Goal: Transaction & Acquisition: Purchase product/service

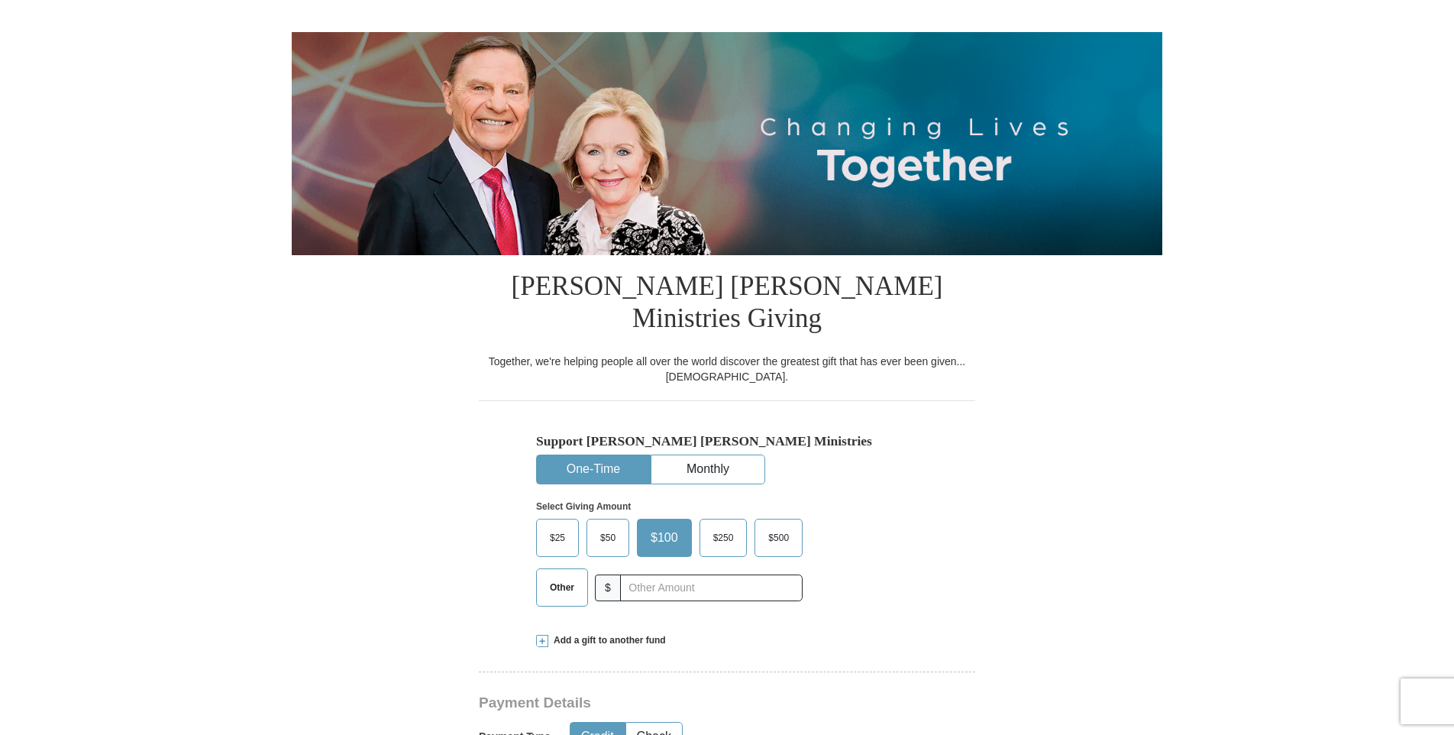
scroll to position [128, 0]
drag, startPoint x: 561, startPoint y: 553, endPoint x: 632, endPoint y: 554, distance: 71.8
click at [561, 576] on span "Other" at bounding box center [562, 587] width 40 height 23
click at [0, 0] on input "Other" at bounding box center [0, 0] width 0 height 0
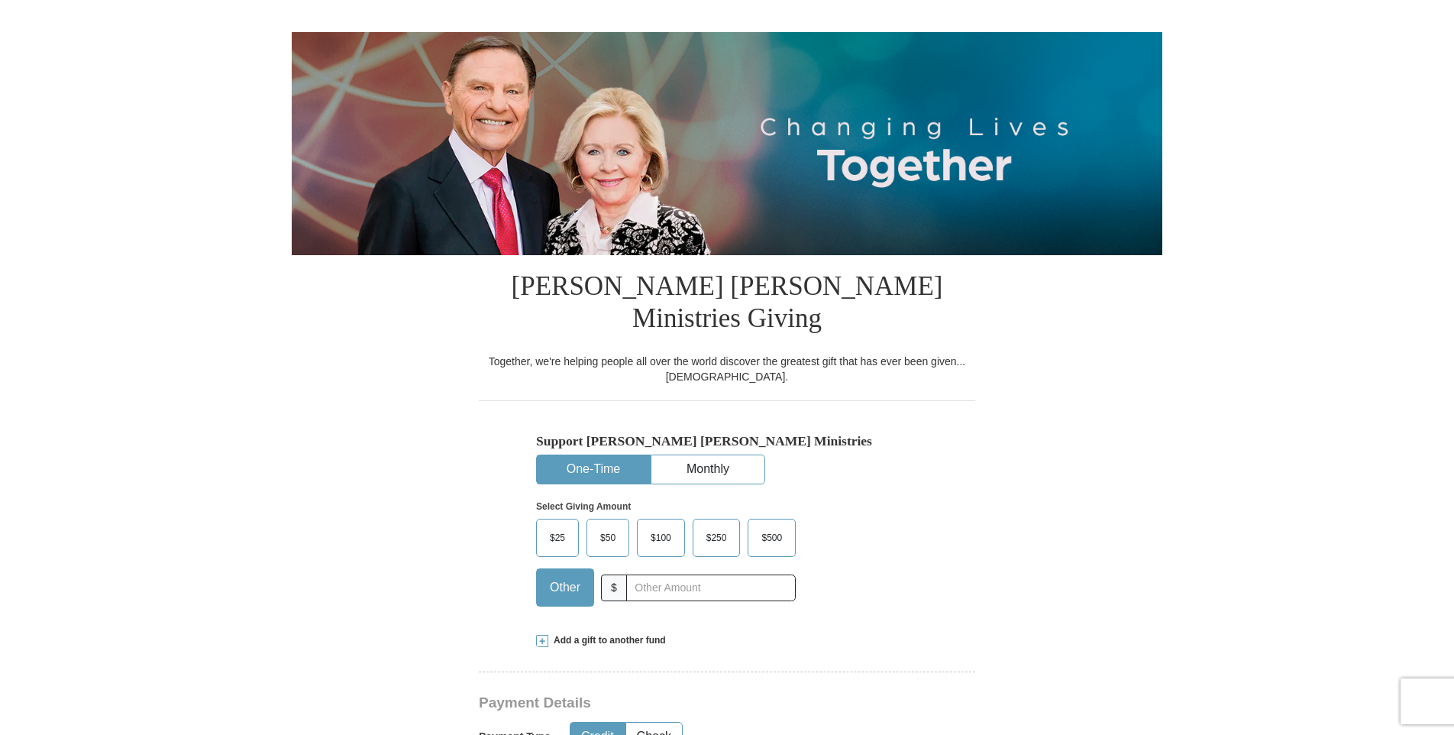
click at [551, 526] on span "$25" at bounding box center [557, 537] width 31 height 23
click at [0, 0] on input "$25" at bounding box center [0, 0] width 0 height 0
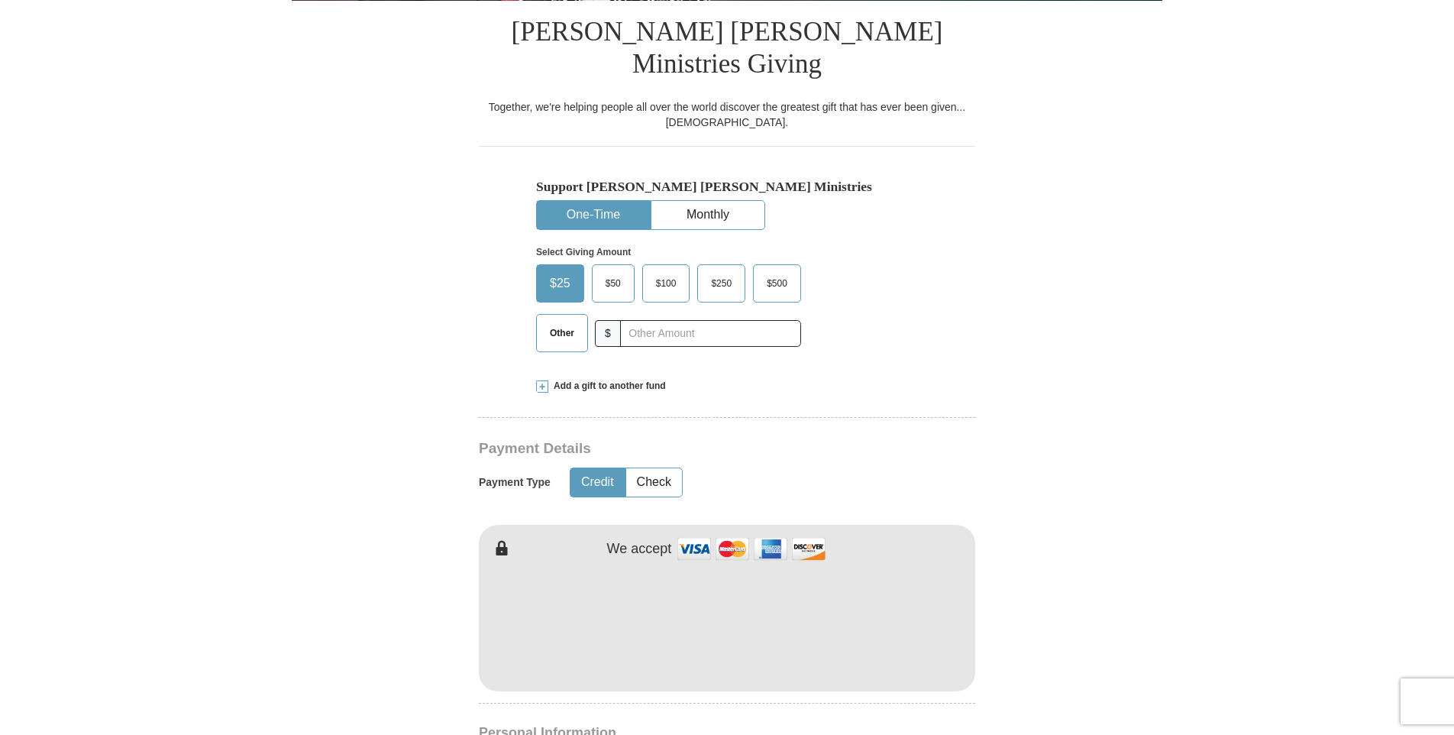
click at [331, 578] on form "Already have an account? Sign in for faster giving. Don't have an account? Crea…" at bounding box center [727, 636] width 871 height 1915
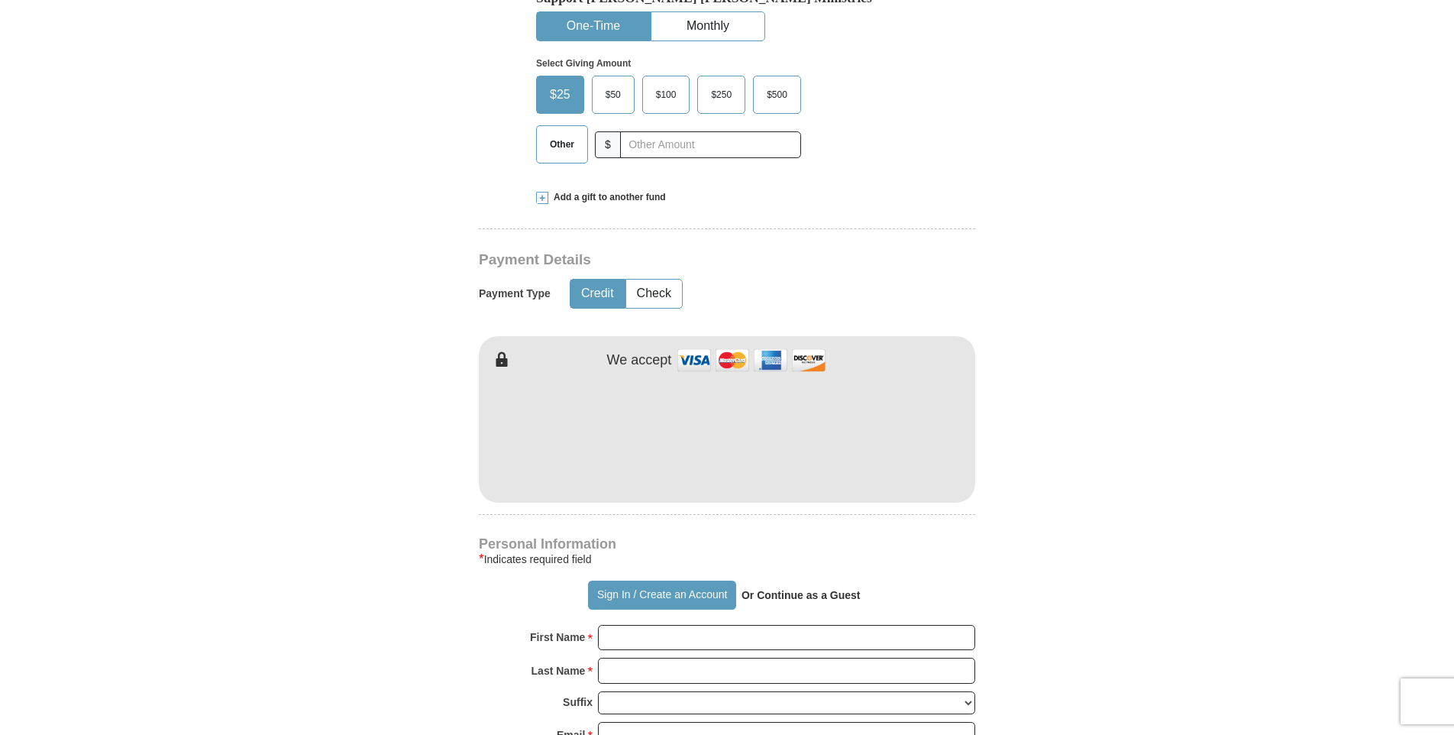
scroll to position [764, 0]
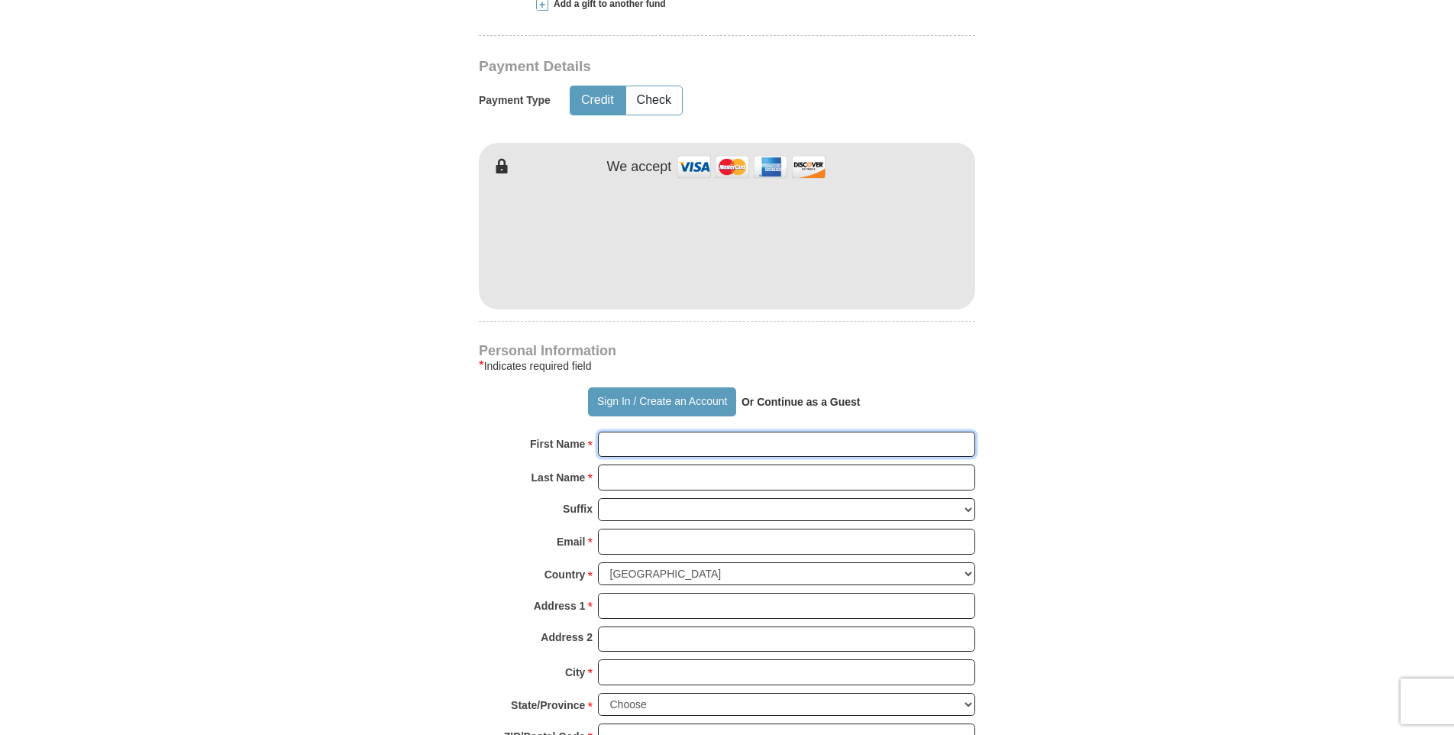
click at [630, 431] on input "First Name *" at bounding box center [786, 444] width 377 height 26
type input "[PERSON_NAME]"
type input "Bell"
type input "[EMAIL_ADDRESS][DOMAIN_NAME]"
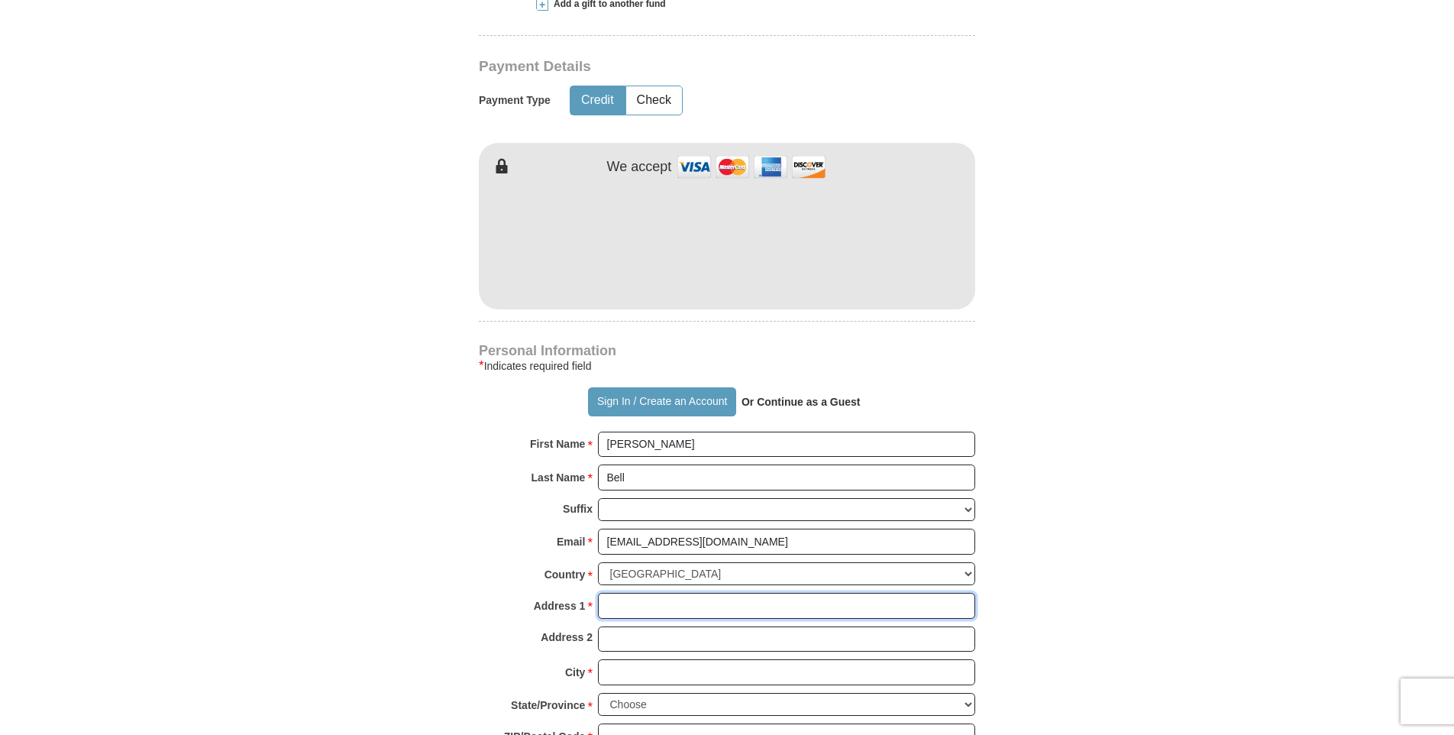
type input "[STREET_ADDRESS][PERSON_NAME]"
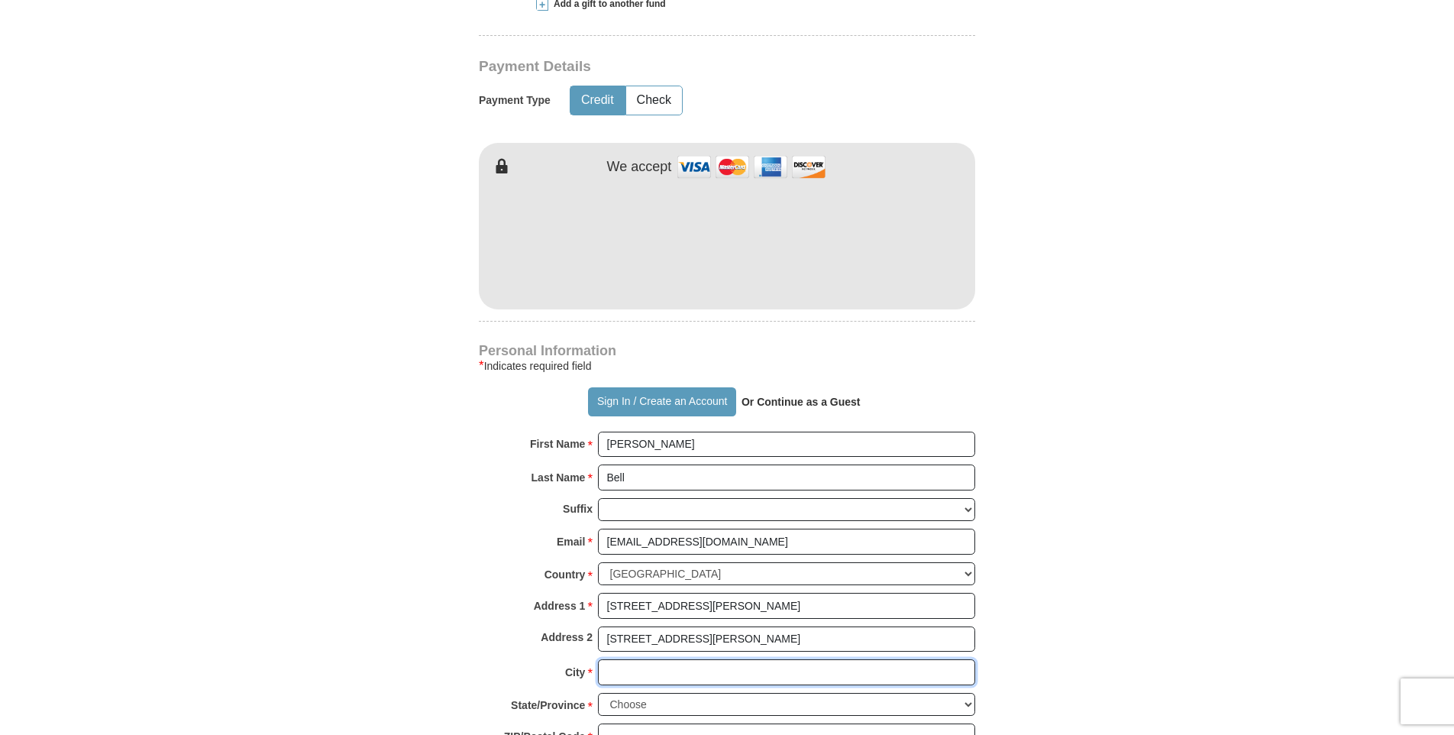
type input "LAFAYETTE"
type input "765 -413-1121"
click at [351, 517] on form "Already have an account? Sign in for faster giving. Don't have an account? Crea…" at bounding box center [727, 254] width 871 height 1915
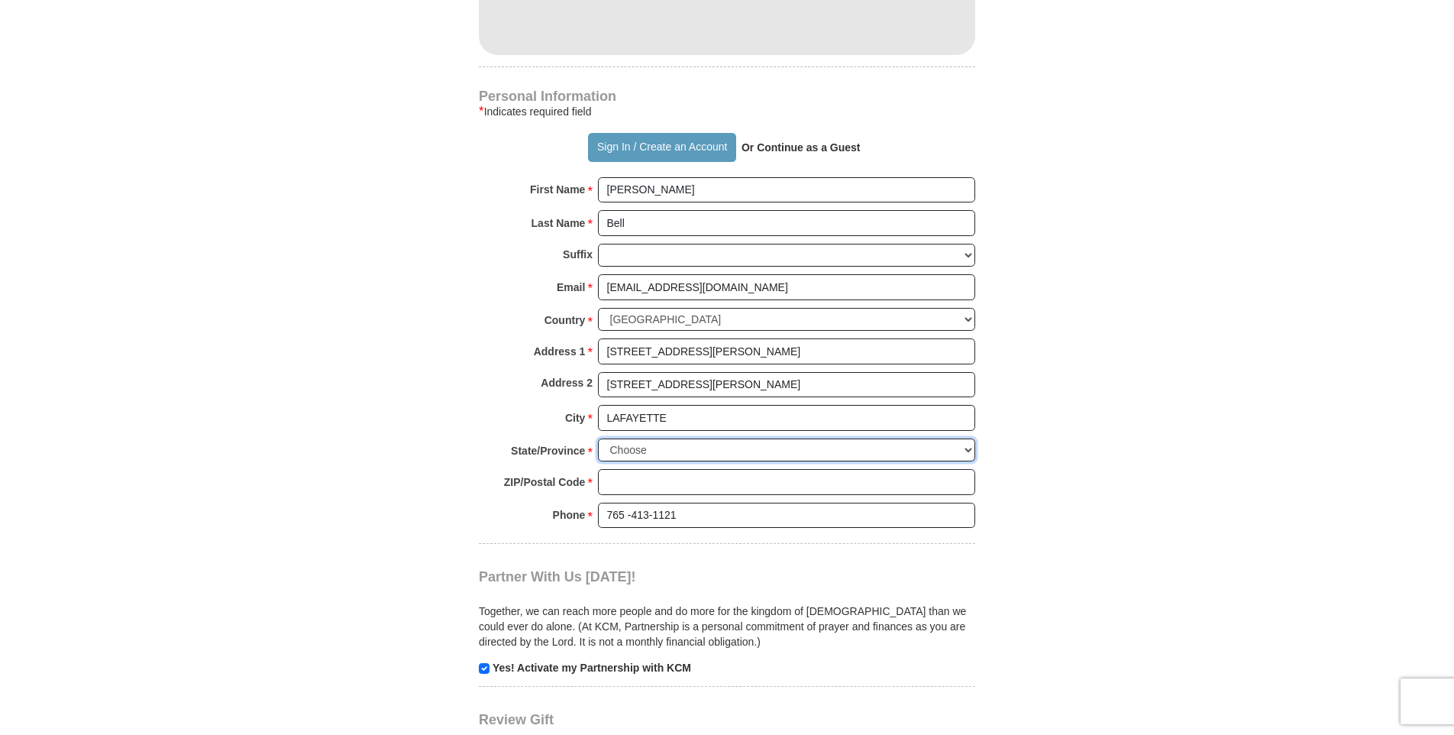
click at [968, 438] on select "Choose [US_STATE] [US_STATE] [US_STATE] [US_STATE] [US_STATE] Armed Forces Amer…" at bounding box center [786, 450] width 377 height 24
select select "IN"
click at [598, 438] on select "Choose [US_STATE] [US_STATE] [US_STATE] [US_STATE] [US_STATE] Armed Forces Amer…" at bounding box center [786, 450] width 377 height 24
click at [716, 469] on input "ZIP/Postal Code *" at bounding box center [786, 482] width 377 height 26
type input "47909"
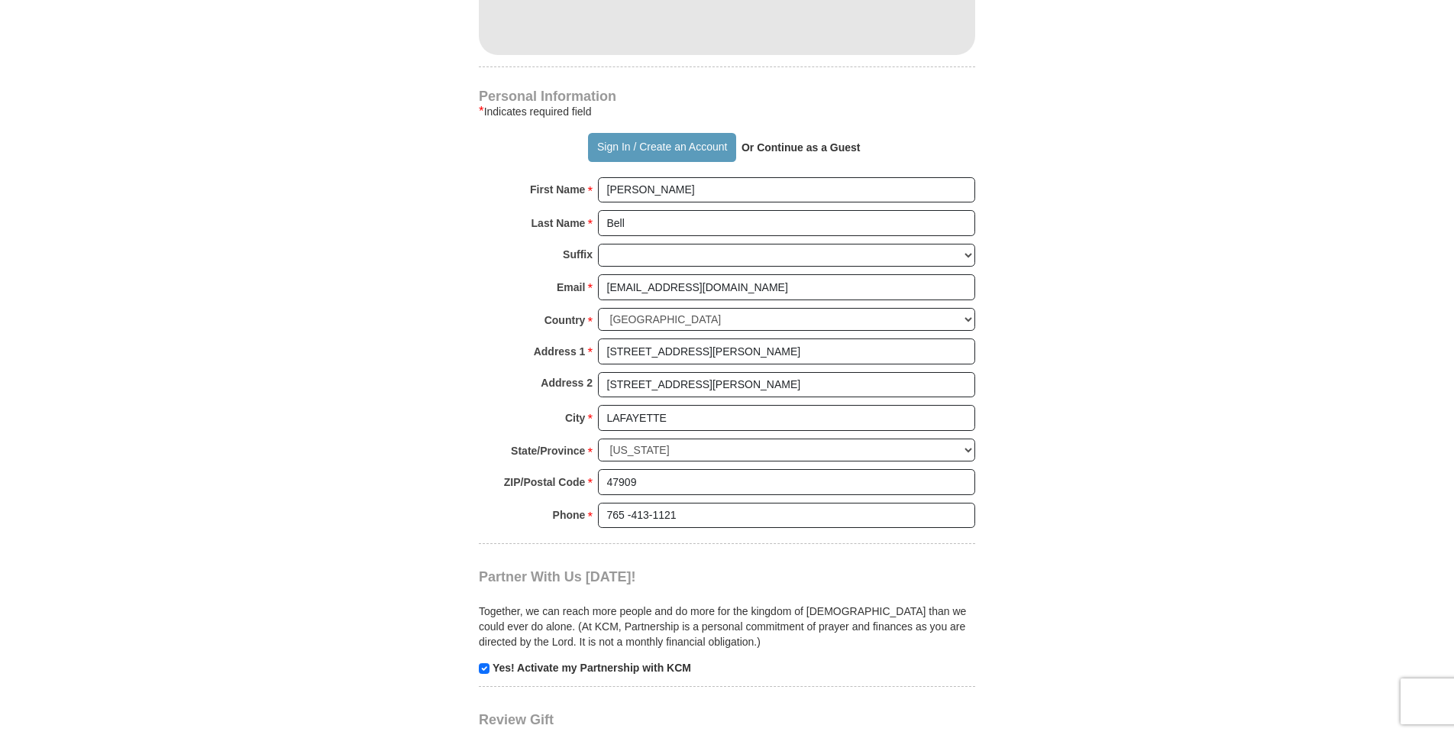
type input "150.00"
click at [713, 372] on input "[STREET_ADDRESS][PERSON_NAME]" at bounding box center [786, 385] width 377 height 26
type input "3"
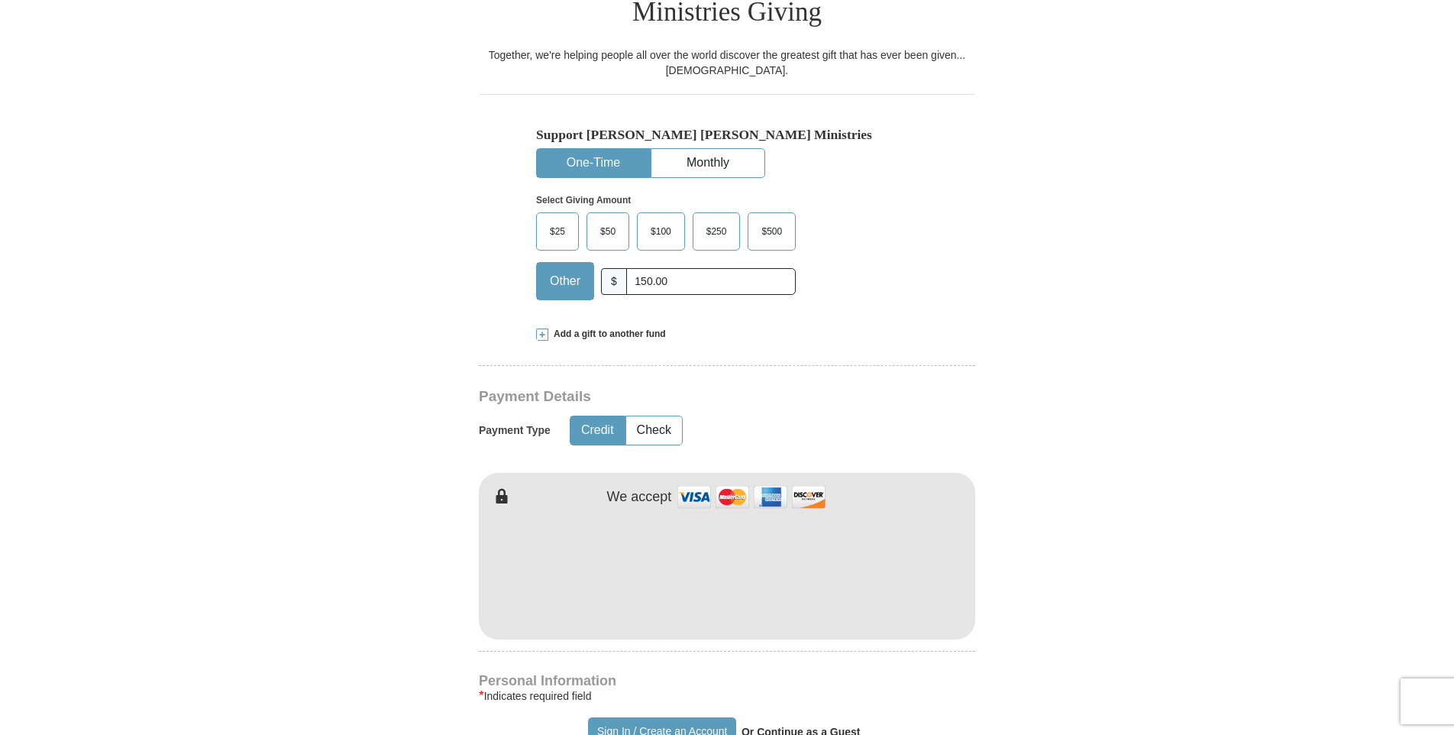
scroll to position [254, 0]
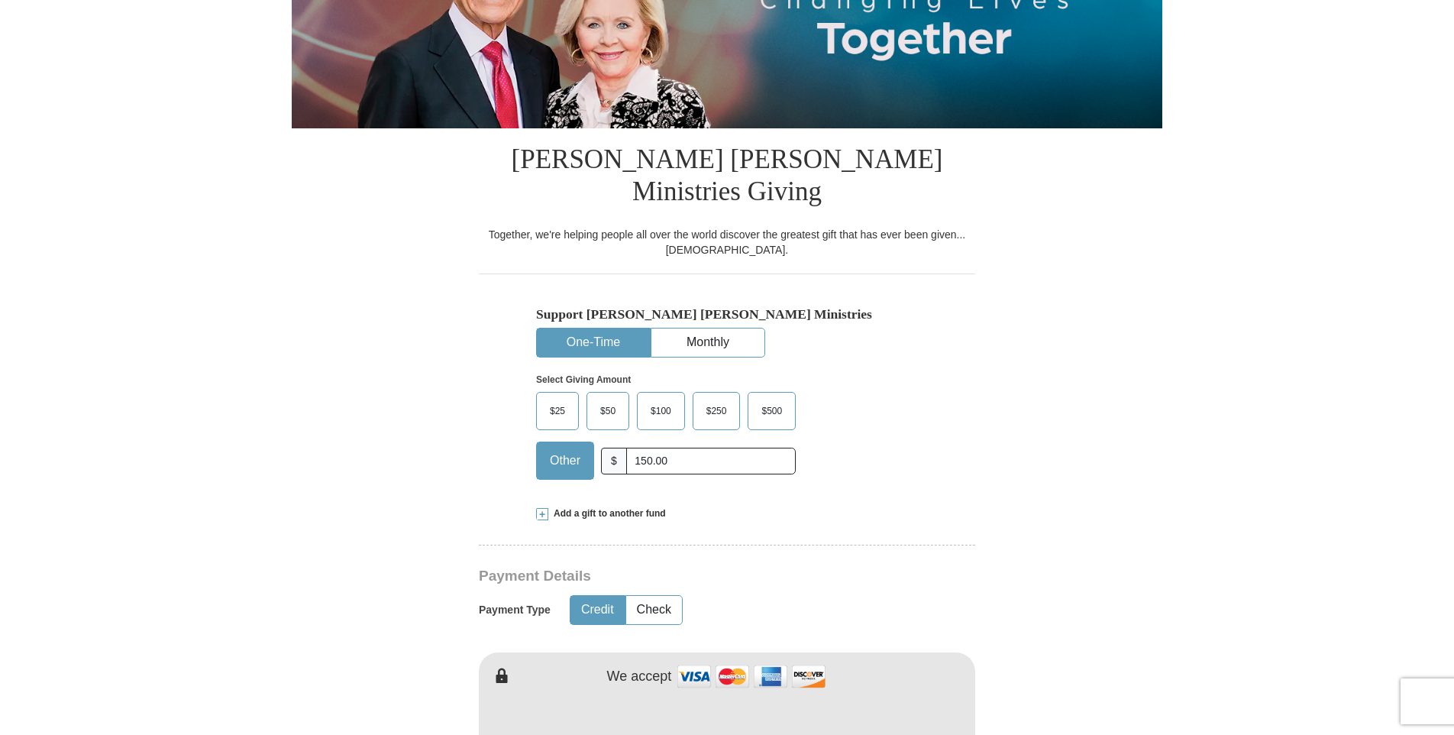
click at [548, 399] on span "$25" at bounding box center [557, 410] width 31 height 23
click at [0, 0] on input "$25" at bounding box center [0, 0] width 0 height 0
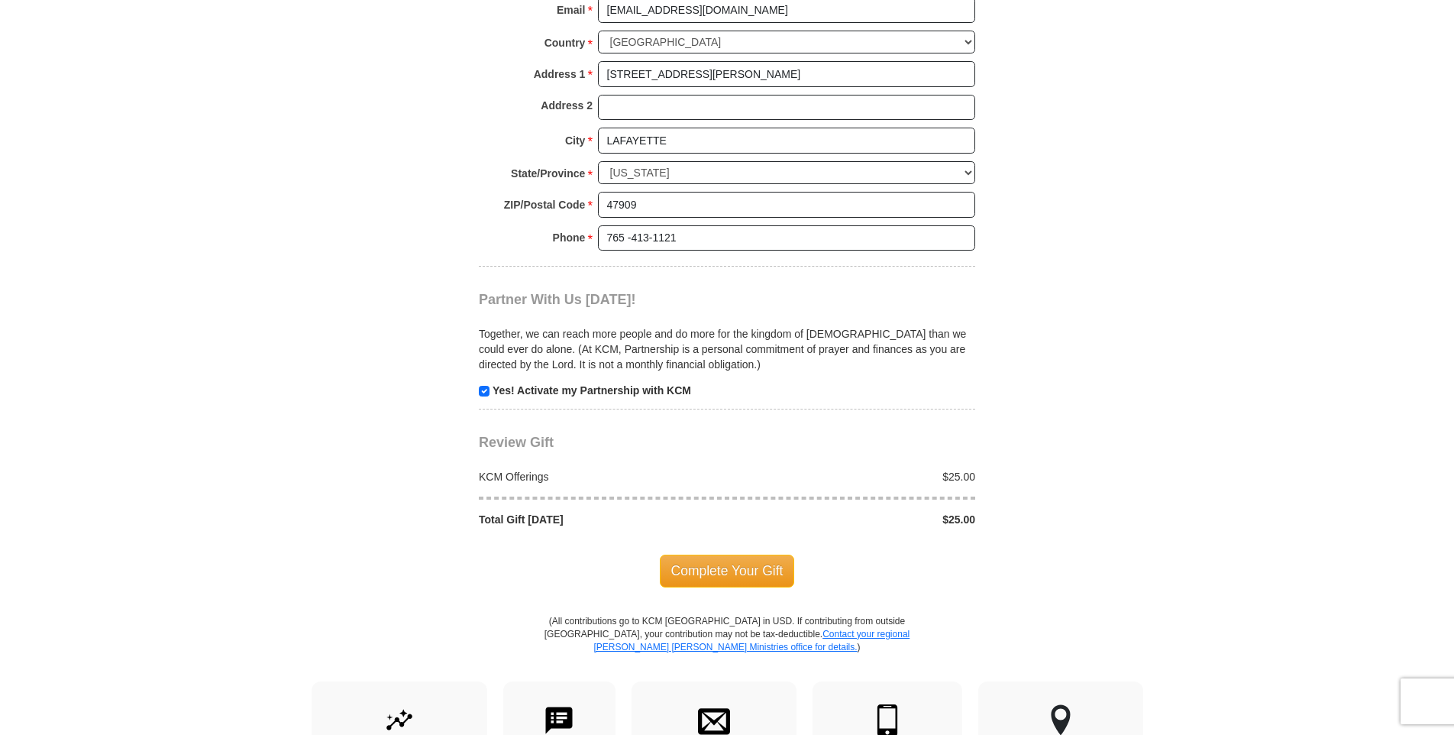
scroll to position [1400, 0]
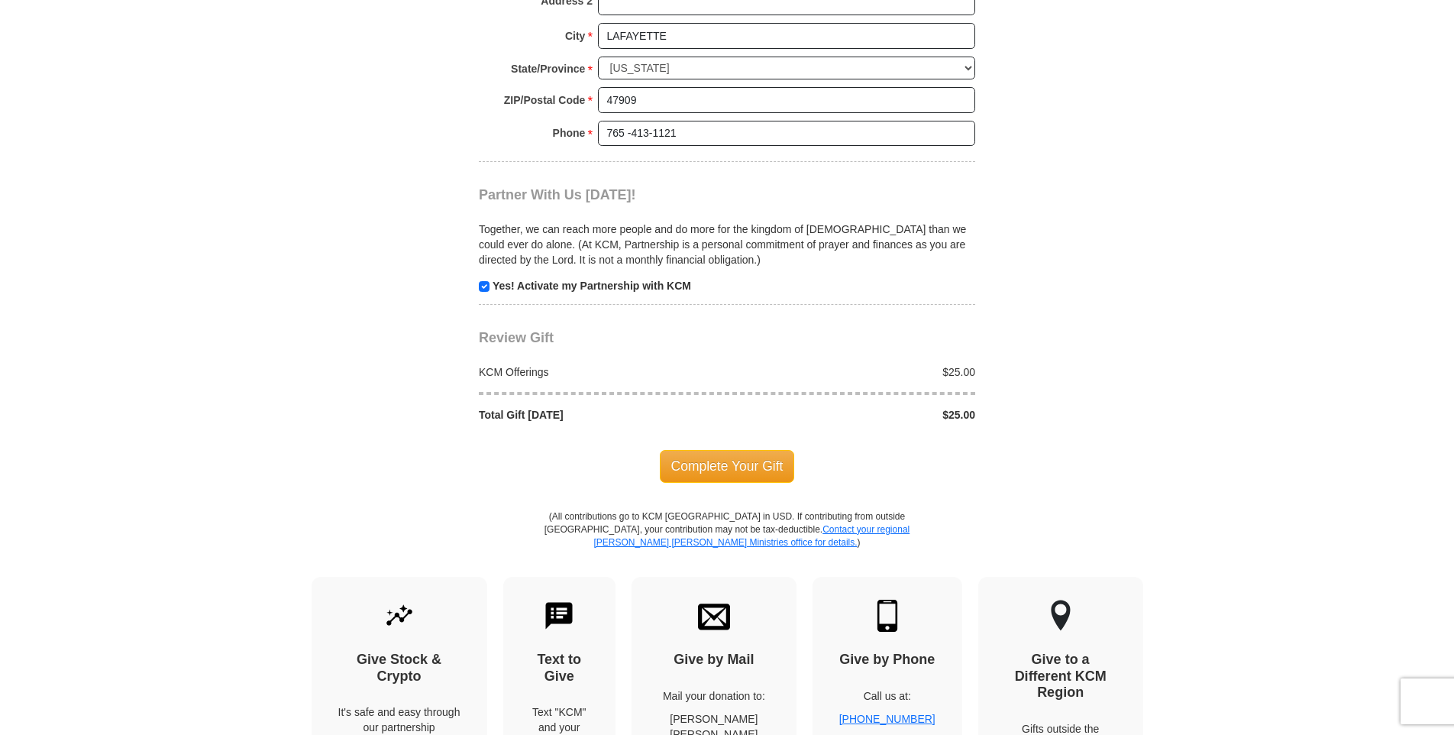
click at [758, 450] on span "Complete Your Gift" at bounding box center [727, 466] width 135 height 32
